Goal: Information Seeking & Learning: Learn about a topic

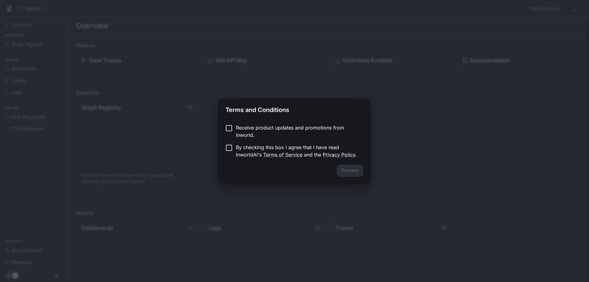
click at [230, 134] on label "Receive product updates and promotions from Inworld." at bounding box center [290, 131] width 136 height 15
click at [360, 169] on button "Proceed" at bounding box center [350, 170] width 27 height 12
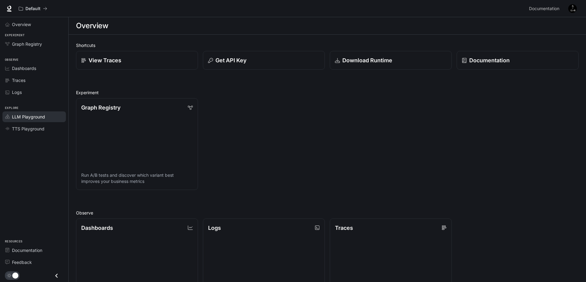
click at [36, 118] on span "LLM Playground" at bounding box center [28, 116] width 33 height 6
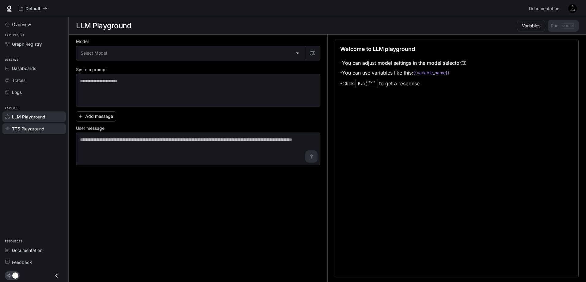
click at [24, 133] on link "TTS Playground" at bounding box center [33, 128] width 63 height 11
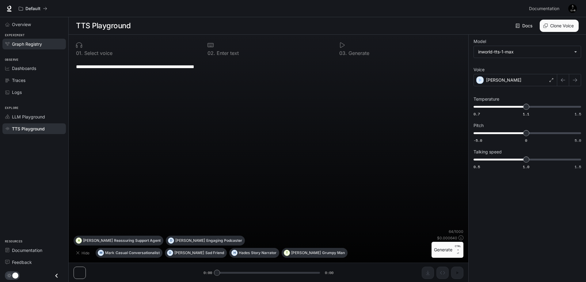
click at [25, 40] on link "Graph Registry" at bounding box center [33, 44] width 63 height 11
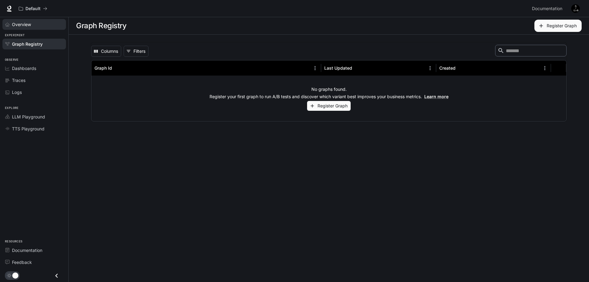
click at [28, 25] on span "Overview" at bounding box center [21, 24] width 19 height 6
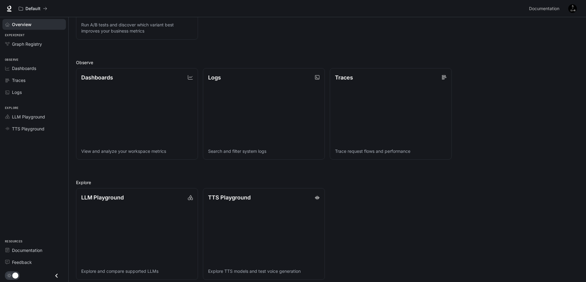
scroll to position [155, 0]
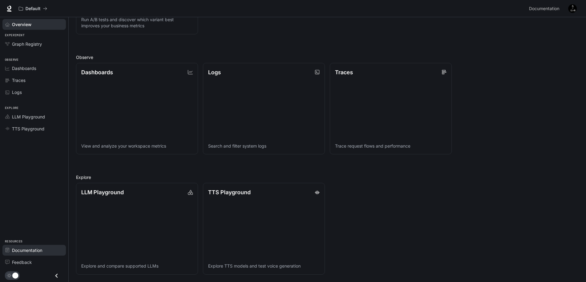
click at [36, 252] on span "Documentation" at bounding box center [27, 250] width 30 height 6
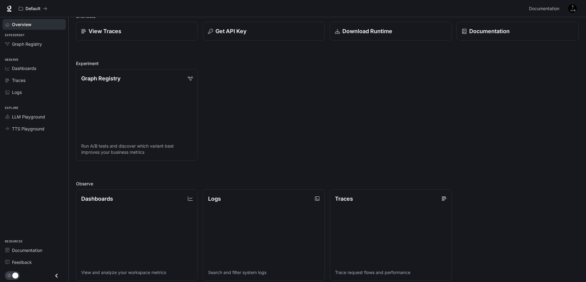
scroll to position [0, 0]
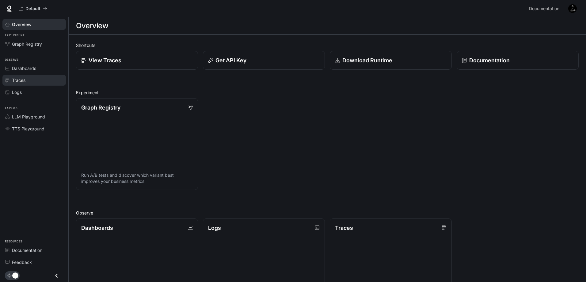
click at [25, 84] on link "Traces" at bounding box center [33, 80] width 63 height 11
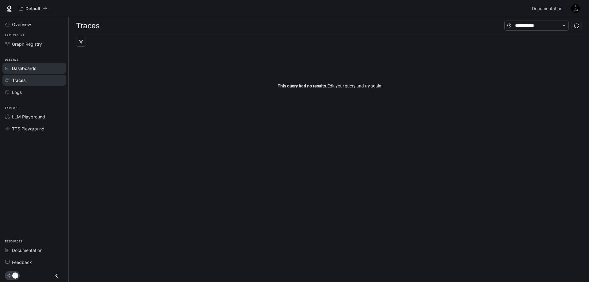
click at [27, 71] on span "Dashboards" at bounding box center [24, 68] width 24 height 6
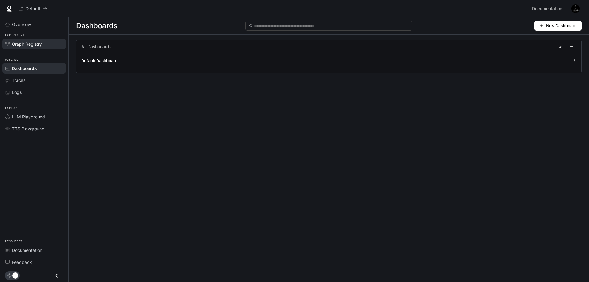
click at [20, 43] on span "Graph Registry" at bounding box center [27, 44] width 30 height 6
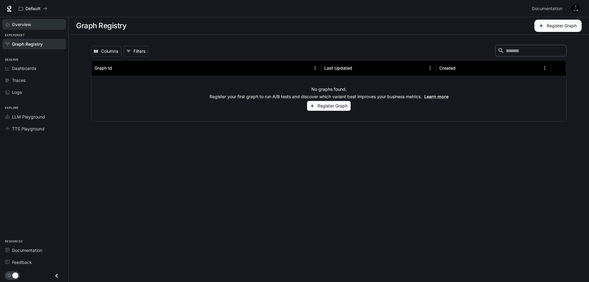
click at [27, 25] on span "Overview" at bounding box center [21, 24] width 19 height 6
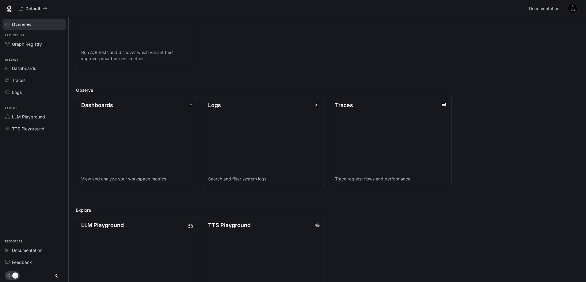
scroll to position [155, 0]
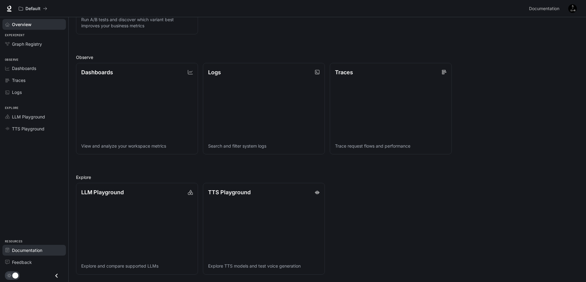
click at [36, 252] on span "Documentation" at bounding box center [27, 250] width 30 height 6
